Goal: Find specific page/section: Find specific page/section

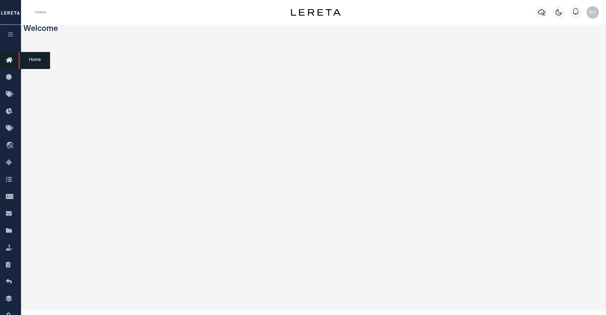
click at [7, 59] on icon at bounding box center [11, 61] width 10 height 8
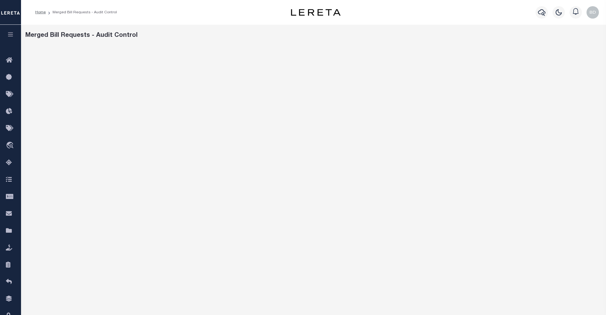
scroll to position [41, 0]
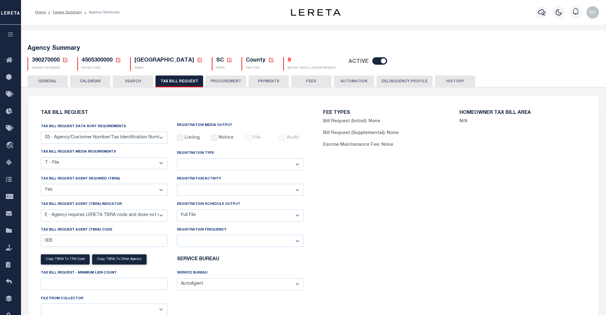
select select "27"
select select "22"
select select "true"
select select "13"
select select "1"
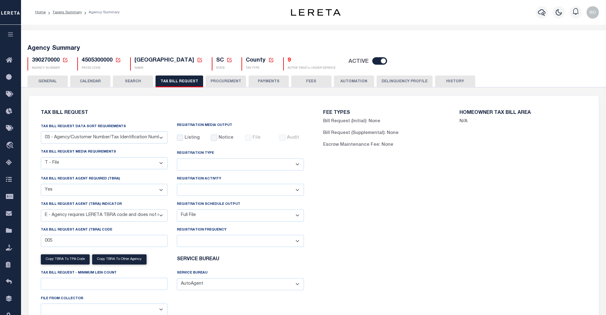
select select
select select "7803021001"
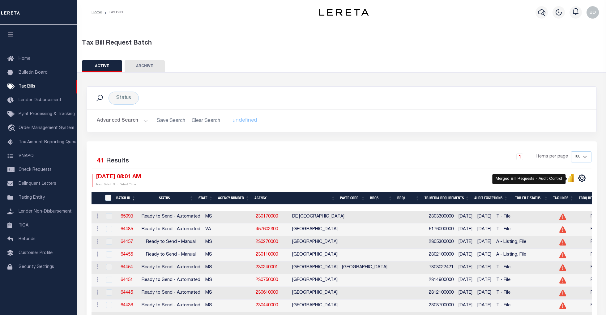
click at [574, 181] on icon "" at bounding box center [570, 178] width 7 height 8
